Goal: Task Accomplishment & Management: Manage account settings

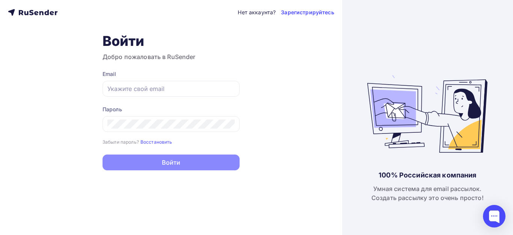
type input "[EMAIL_ADDRESS][DOMAIN_NAME]"
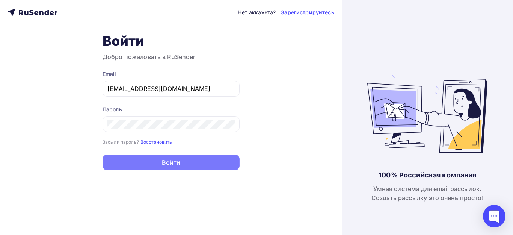
click at [186, 165] on button "Войти" at bounding box center [171, 162] width 137 height 16
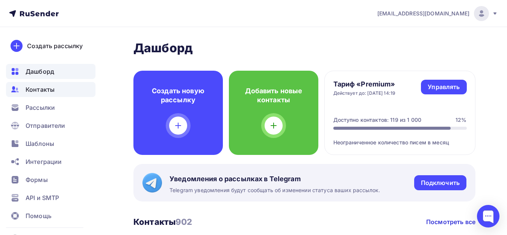
click at [43, 91] on span "Контакты" at bounding box center [40, 89] width 29 height 9
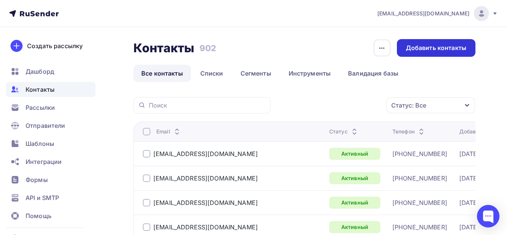
click at [441, 47] on div "Добавить контакты" at bounding box center [436, 48] width 60 height 9
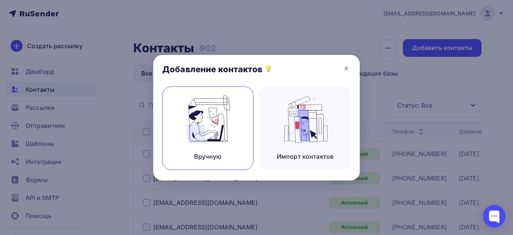
click at [211, 128] on img at bounding box center [208, 118] width 50 height 47
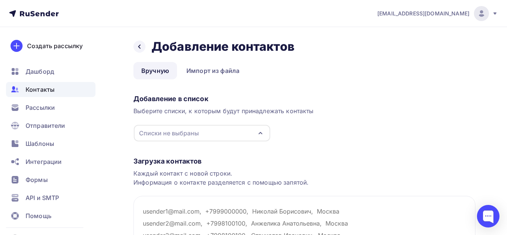
click at [256, 133] on icon "button" at bounding box center [260, 132] width 9 height 9
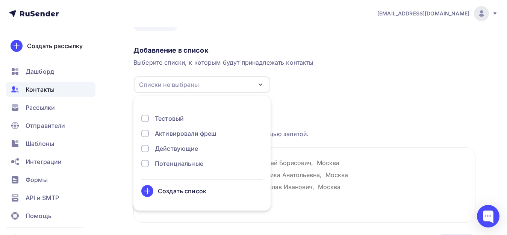
scroll to position [62, 0]
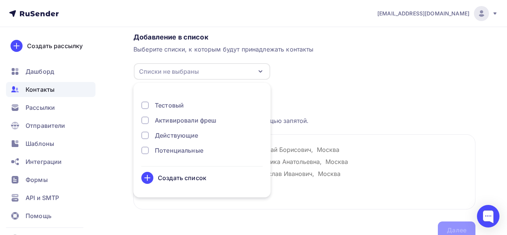
click at [148, 137] on div at bounding box center [145, 135] width 8 height 8
click at [350, 105] on div "Загрузка контактов Каждый контакт с новой строки. Информация о контакте разделя…" at bounding box center [304, 159] width 342 height 159
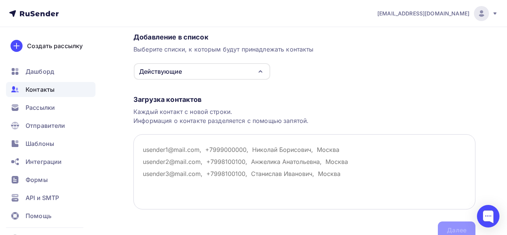
click at [171, 149] on textarea at bounding box center [304, 171] width 342 height 75
paste textarea "[EMAIL_ADDRESS][DOMAIN_NAME]"
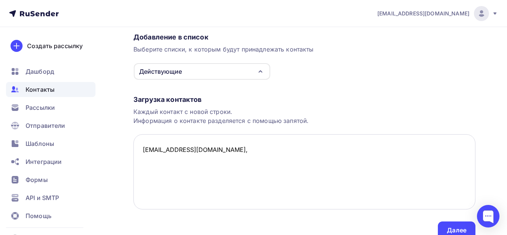
paste textarea "[PHONE_NUMBER]"
paste textarea "ИП [PERSON_NAME] [PERSON_NAME]"
click at [231, 163] on textarea "[EMAIL_ADDRESS][DOMAIN_NAME], [PHONE_NUMBER], [PERSON_NAME] [PERSON_NAME]" at bounding box center [304, 171] width 342 height 75
click at [227, 158] on textarea "[EMAIL_ADDRESS][DOMAIN_NAME], [PHONE_NUMBER], [PERSON_NAME] [PERSON_NAME]" at bounding box center [304, 171] width 342 height 75
paste textarea "[EMAIL_ADDRESS][DOMAIN_NAME]"
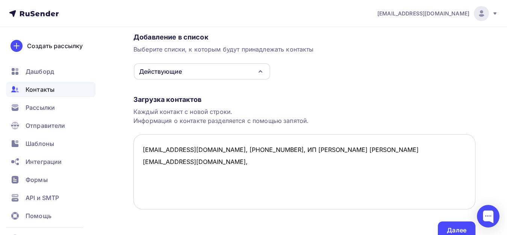
paste textarea "[PHONE_NUMBER]"
drag, startPoint x: 383, startPoint y: 149, endPoint x: 275, endPoint y: 152, distance: 108.2
click at [275, 152] on textarea "[EMAIL_ADDRESS][DOMAIN_NAME], [PHONE_NUMBER], ИП [PERSON_NAME] [PERSON_NAME] [E…" at bounding box center [304, 171] width 342 height 75
click at [258, 160] on textarea "[EMAIL_ADDRESS][DOMAIN_NAME], [PHONE_NUMBER], ИП [PERSON_NAME] [PERSON_NAME] [E…" at bounding box center [304, 171] width 342 height 75
paste textarea "ИП [PERSON_NAME] [PERSON_NAME]"
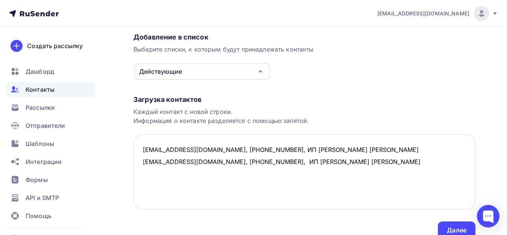
click at [292, 193] on textarea "[EMAIL_ADDRESS][DOMAIN_NAME], [PHONE_NUMBER], ИП [PERSON_NAME] [PERSON_NAME] [E…" at bounding box center [304, 171] width 342 height 75
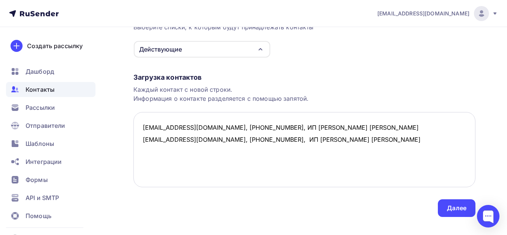
scroll to position [96, 0]
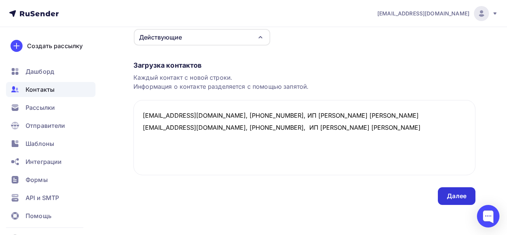
type textarea "[EMAIL_ADDRESS][DOMAIN_NAME], [PHONE_NUMBER], ИП [PERSON_NAME] [PERSON_NAME] [E…"
click at [453, 196] on div "Далее" at bounding box center [457, 196] width 20 height 9
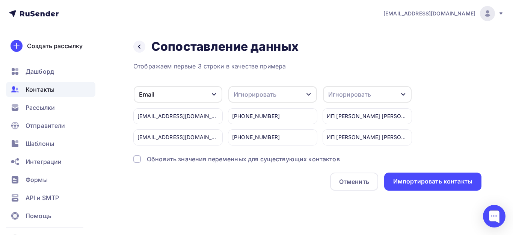
click at [307, 92] on icon "button" at bounding box center [309, 94] width 6 height 6
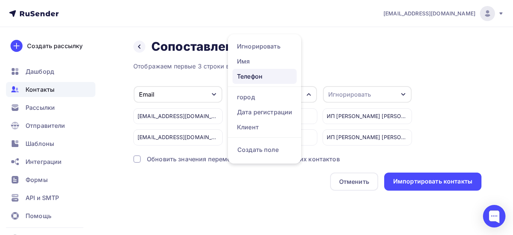
click at [263, 77] on div "Телефон" at bounding box center [264, 76] width 55 height 9
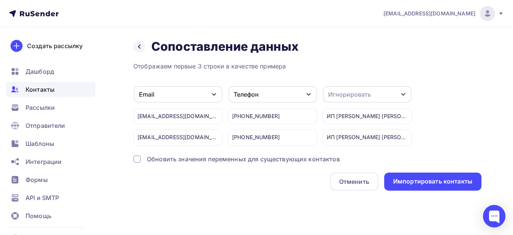
click at [404, 93] on icon "button" at bounding box center [403, 94] width 6 height 6
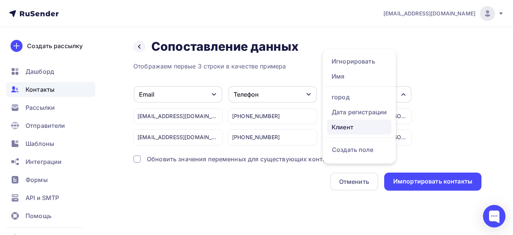
click at [355, 128] on div "Клиент" at bounding box center [359, 126] width 55 height 9
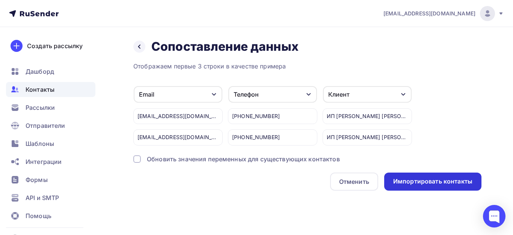
click at [425, 183] on div "Импортировать контакты" at bounding box center [432, 181] width 79 height 9
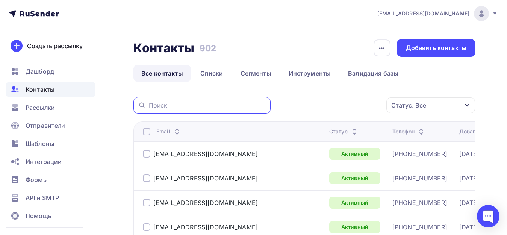
click at [203, 106] on input "text" at bounding box center [207, 105] width 117 height 8
type input "[PERSON_NAME]"
click at [138, 106] on icon at bounding box center [142, 105] width 8 height 9
click at [141, 104] on icon at bounding box center [142, 105] width 8 height 9
click at [192, 106] on input "[PERSON_NAME]" at bounding box center [207, 105] width 117 height 8
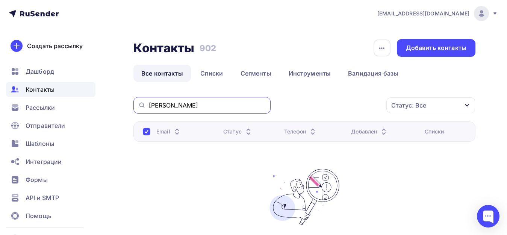
drag, startPoint x: 203, startPoint y: 106, endPoint x: 146, endPoint y: 107, distance: 57.1
click at [146, 107] on div "[PERSON_NAME]" at bounding box center [201, 105] width 137 height 17
paste input "[EMAIL_ADDRESS][DOMAIN_NAME]"
type input "[EMAIL_ADDRESS][DOMAIN_NAME]"
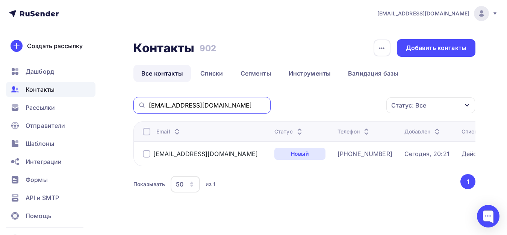
drag, startPoint x: 222, startPoint y: 105, endPoint x: 141, endPoint y: 106, distance: 80.4
click at [141, 106] on div "[EMAIL_ADDRESS][DOMAIN_NAME]" at bounding box center [201, 105] width 137 height 17
paste input "[EMAIL_ADDRESS][DOMAIN_NAME]"
type input "[EMAIL_ADDRESS][DOMAIN_NAME]"
